Goal: Find specific page/section: Find specific page/section

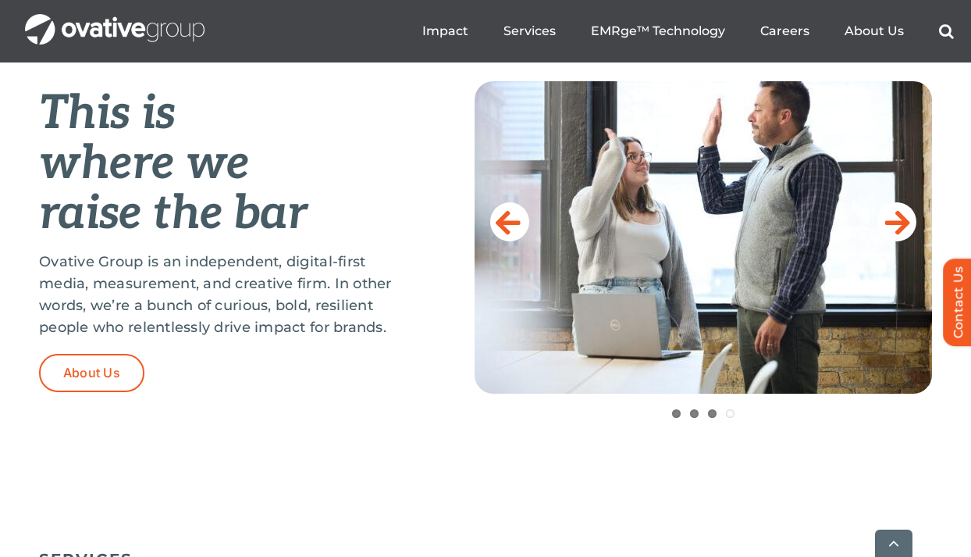
scroll to position [677, 1]
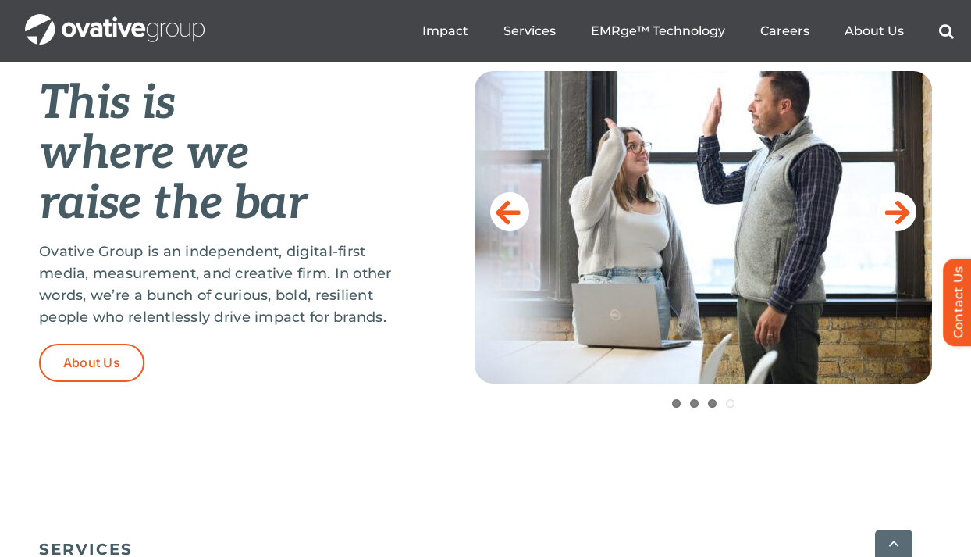
click at [291, 434] on div "This is where we raise the bar Ovative Group is an independent, digital-first m…" at bounding box center [485, 270] width 971 height 484
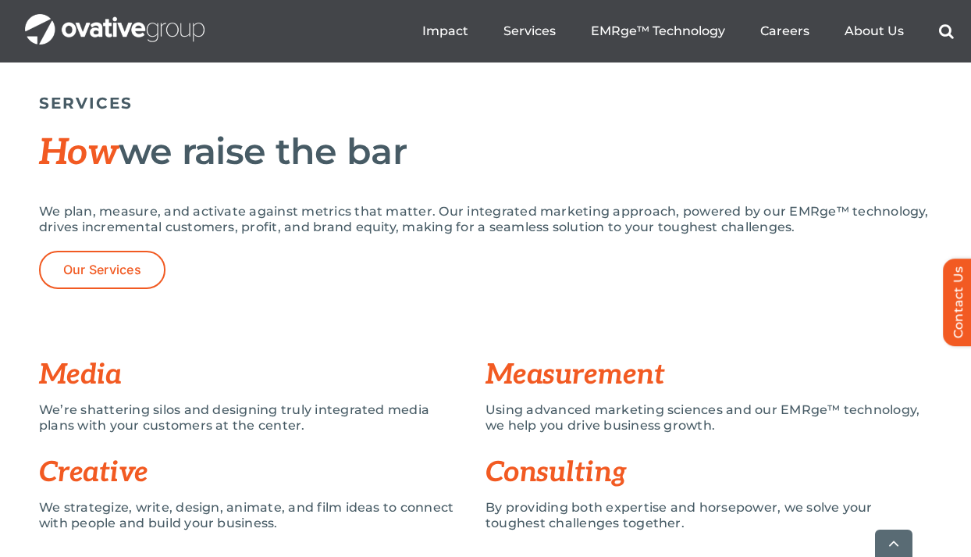
scroll to position [1139, 0]
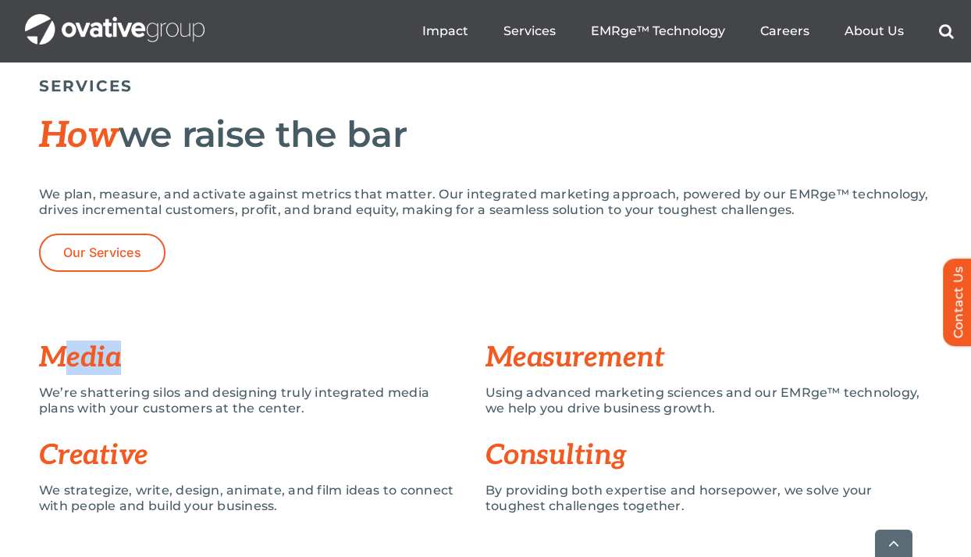
drag, startPoint x: 62, startPoint y: 358, endPoint x: 225, endPoint y: 358, distance: 162.4
click at [225, 358] on h3 "Media" at bounding box center [262, 357] width 447 height 31
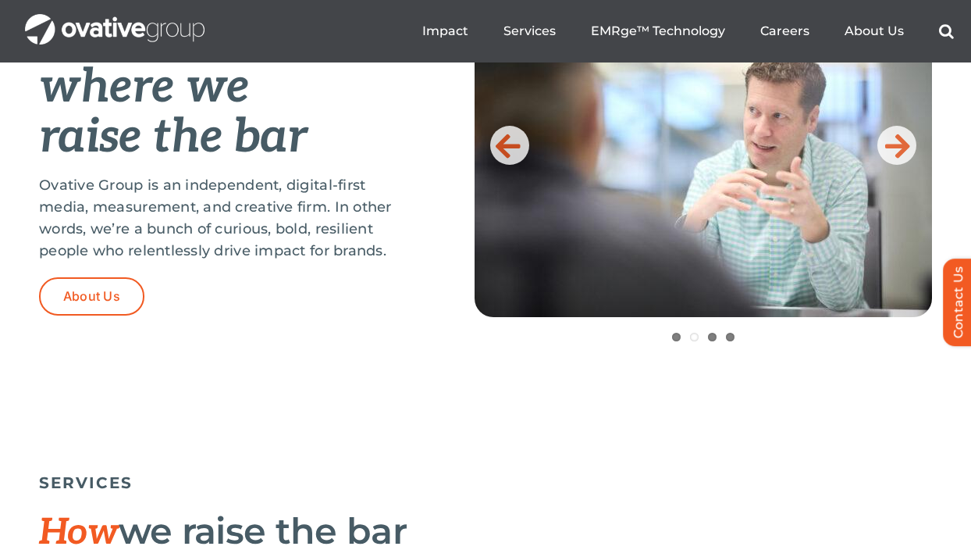
scroll to position [566, 0]
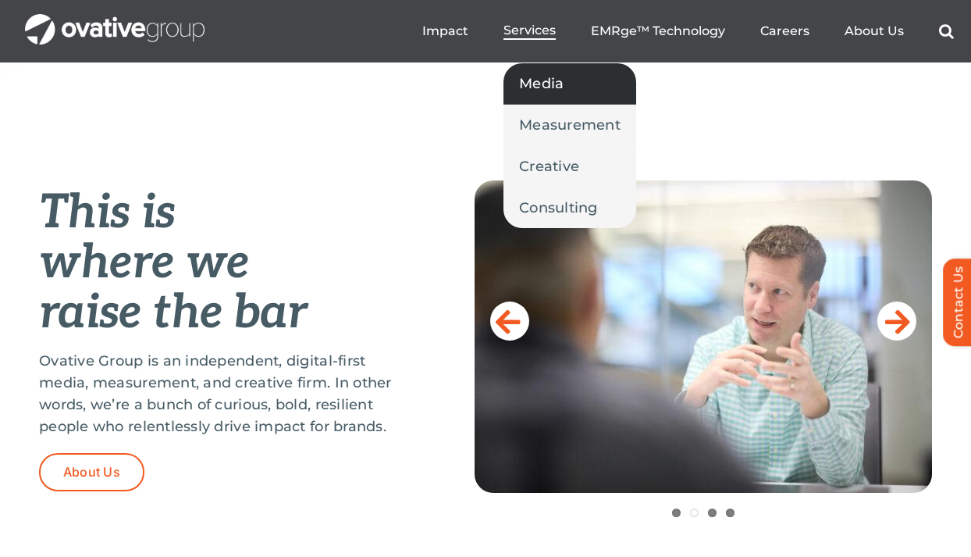
click at [541, 85] on span "Media" at bounding box center [541, 84] width 45 height 22
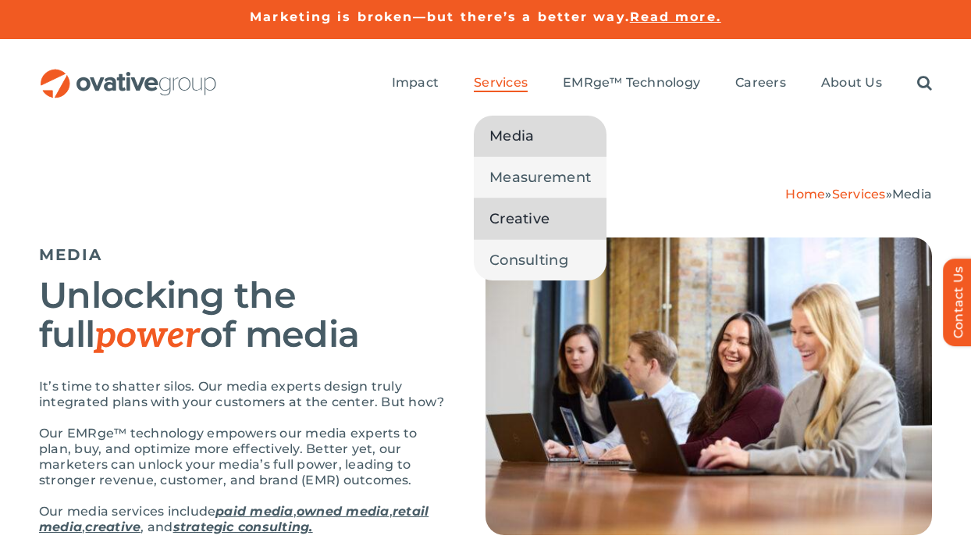
click at [523, 213] on span "Creative" at bounding box center [520, 219] width 60 height 22
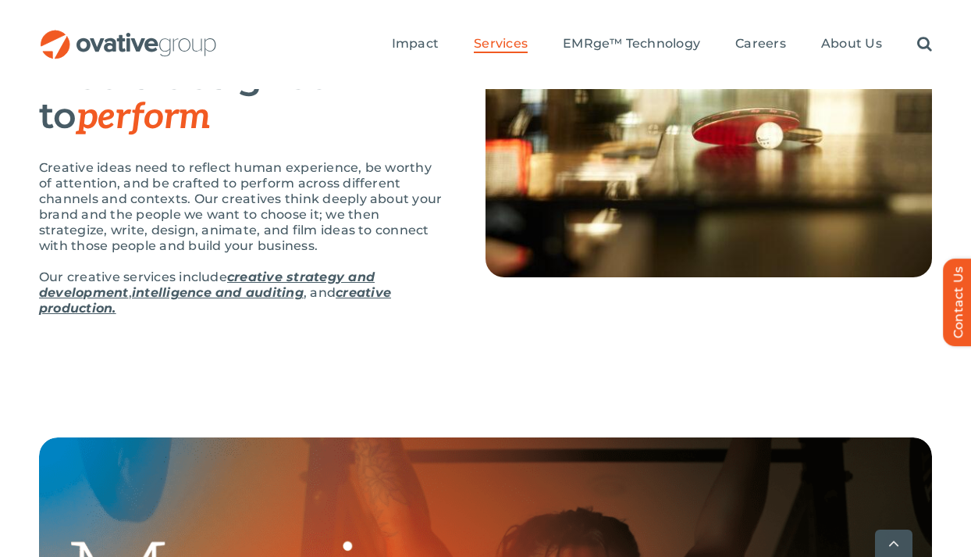
scroll to position [258, 0]
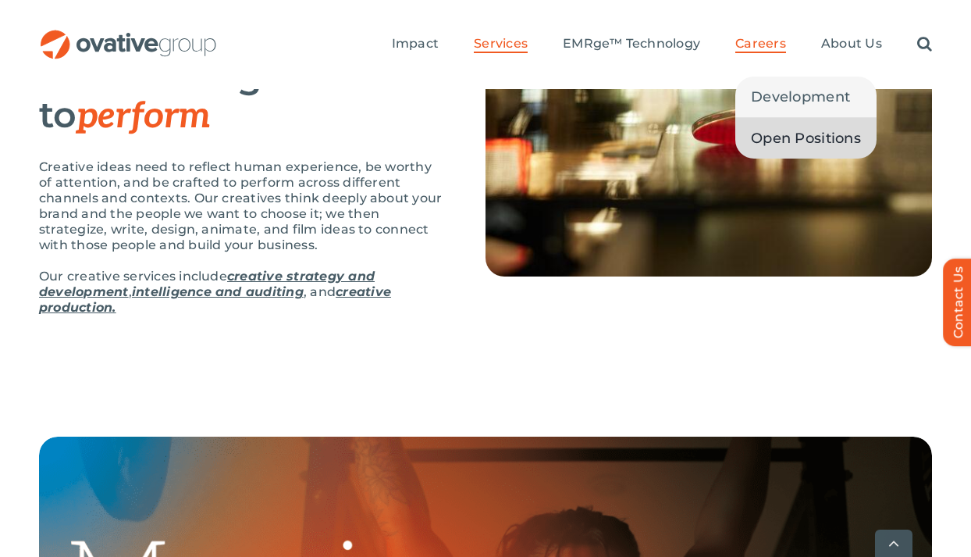
click at [786, 140] on span "Open Positions" at bounding box center [806, 138] width 110 height 22
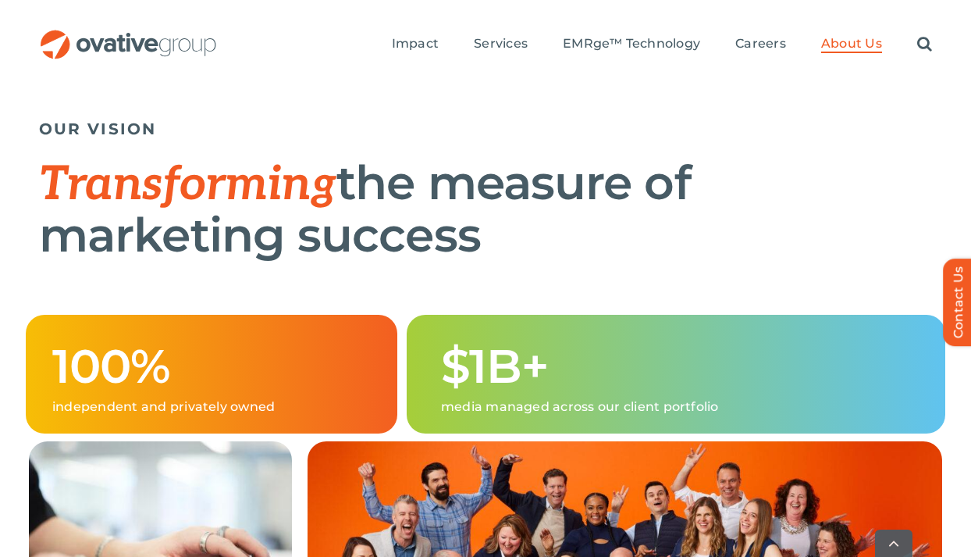
scroll to position [929, 0]
